Goal: Navigation & Orientation: Find specific page/section

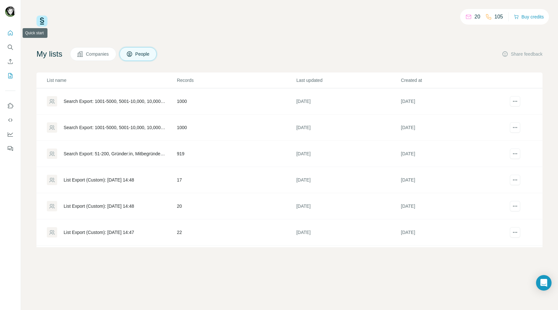
click at [10, 32] on icon "Quick start" at bounding box center [10, 33] width 6 height 6
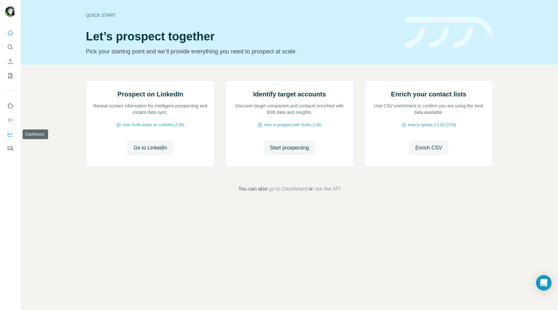
click at [9, 136] on icon "Dashboard" at bounding box center [10, 134] width 6 height 6
